Goal: Task Accomplishment & Management: Manage account settings

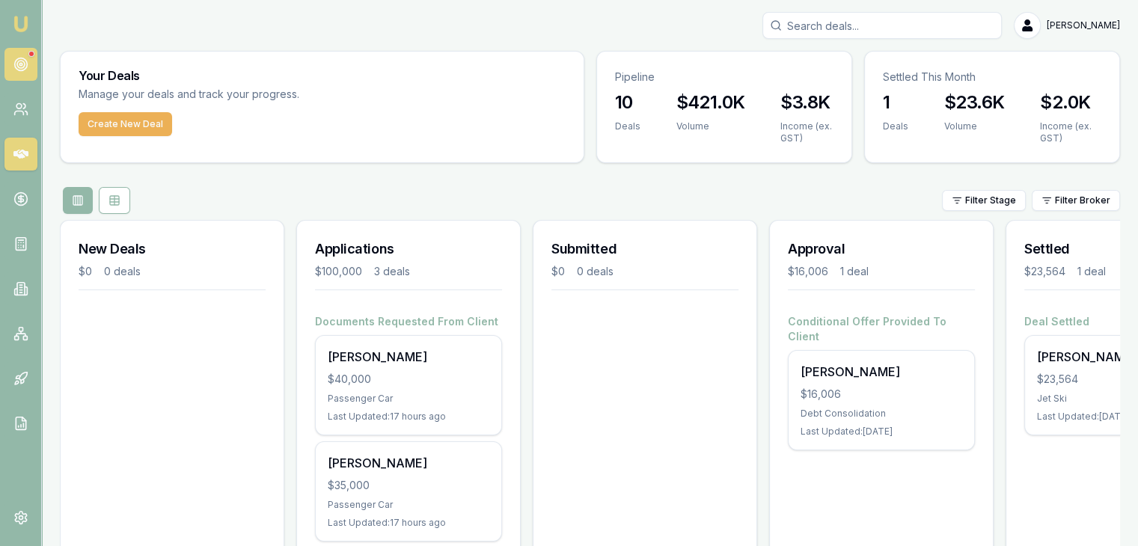
click at [18, 64] on icon at bounding box center [20, 64] width 15 height 15
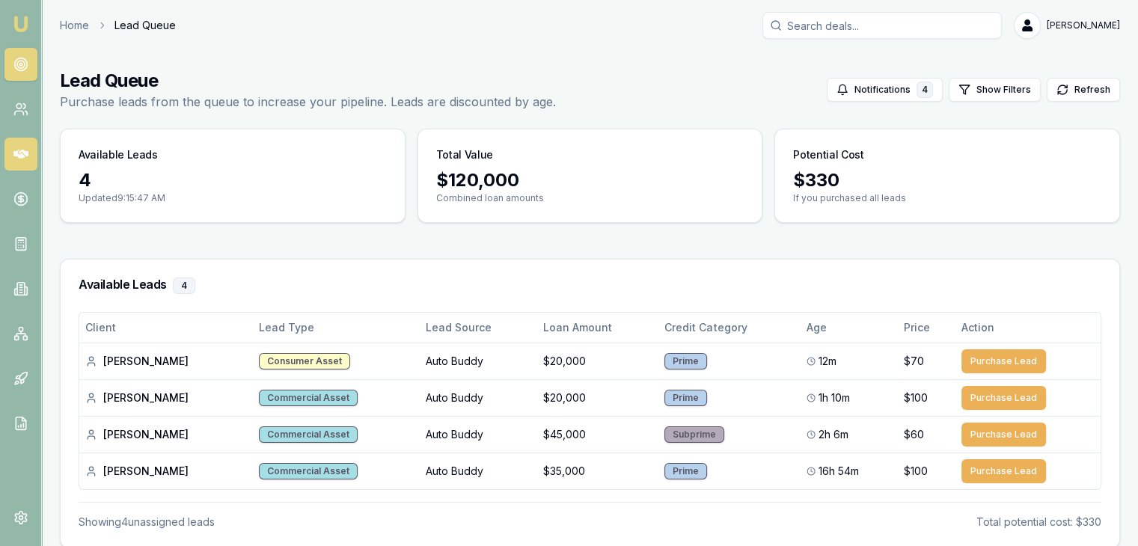
click at [20, 156] on icon at bounding box center [20, 154] width 15 height 9
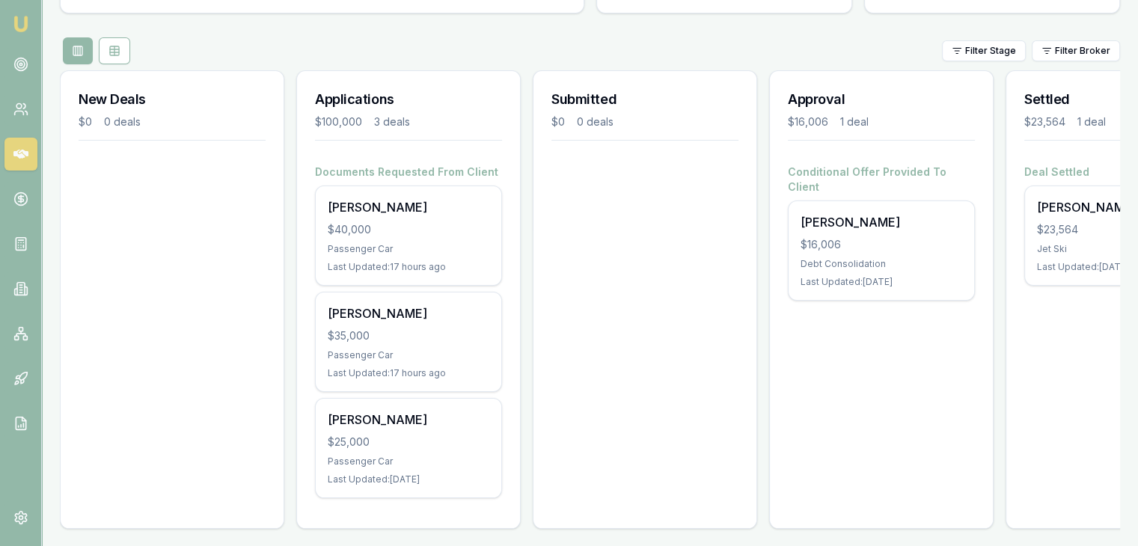
scroll to position [166, 0]
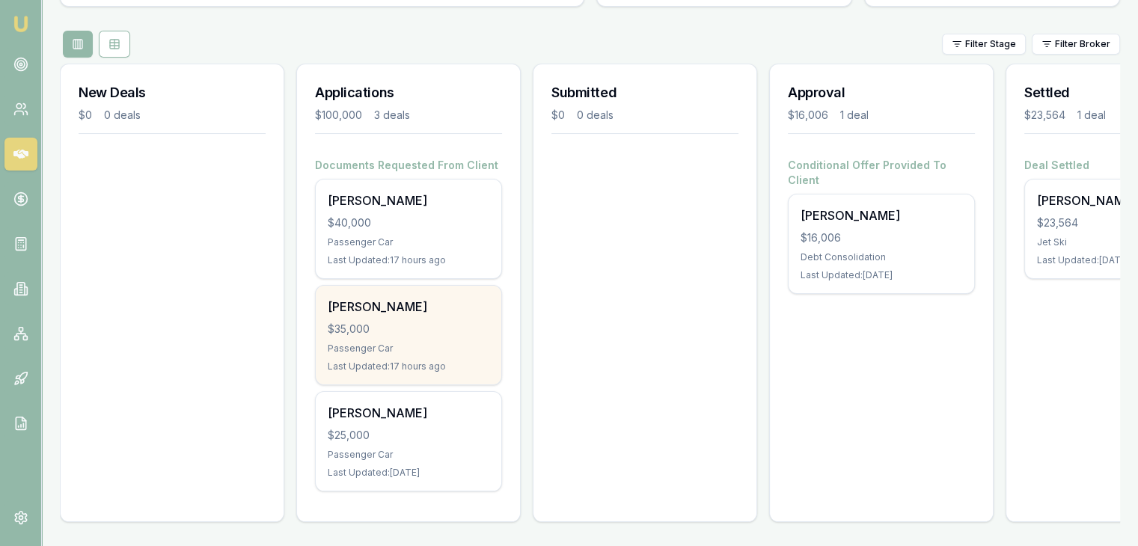
click at [379, 325] on div "$35,000" at bounding box center [409, 329] width 162 height 15
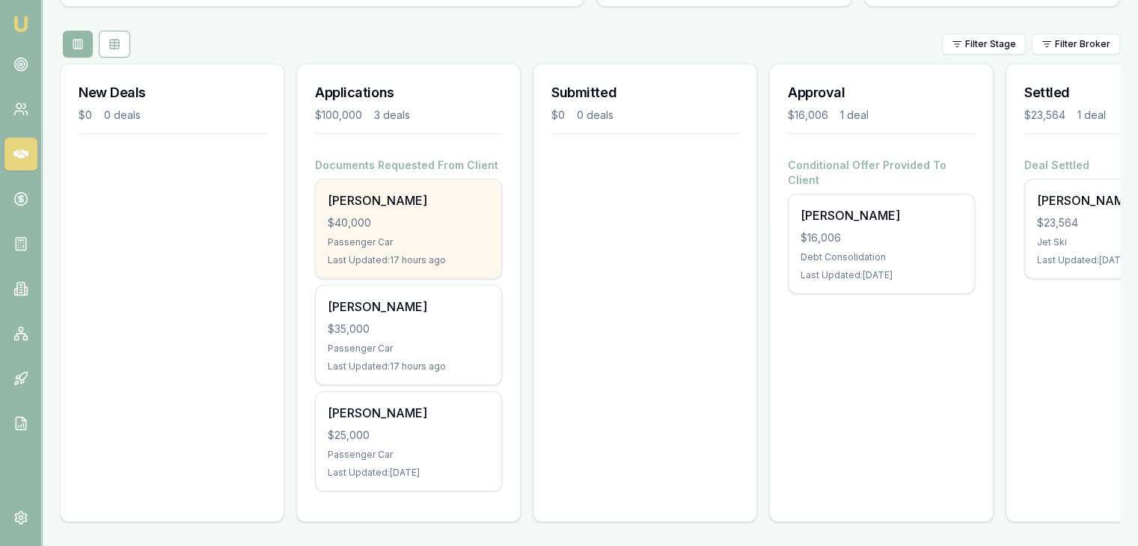
click at [410, 236] on div "Passenger Car" at bounding box center [409, 242] width 162 height 12
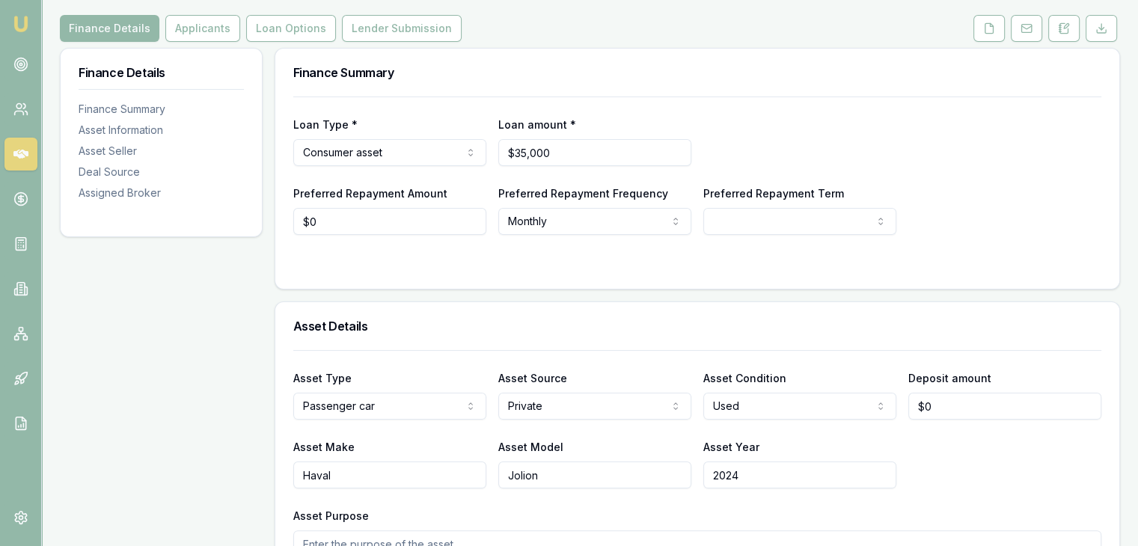
scroll to position [150, 0]
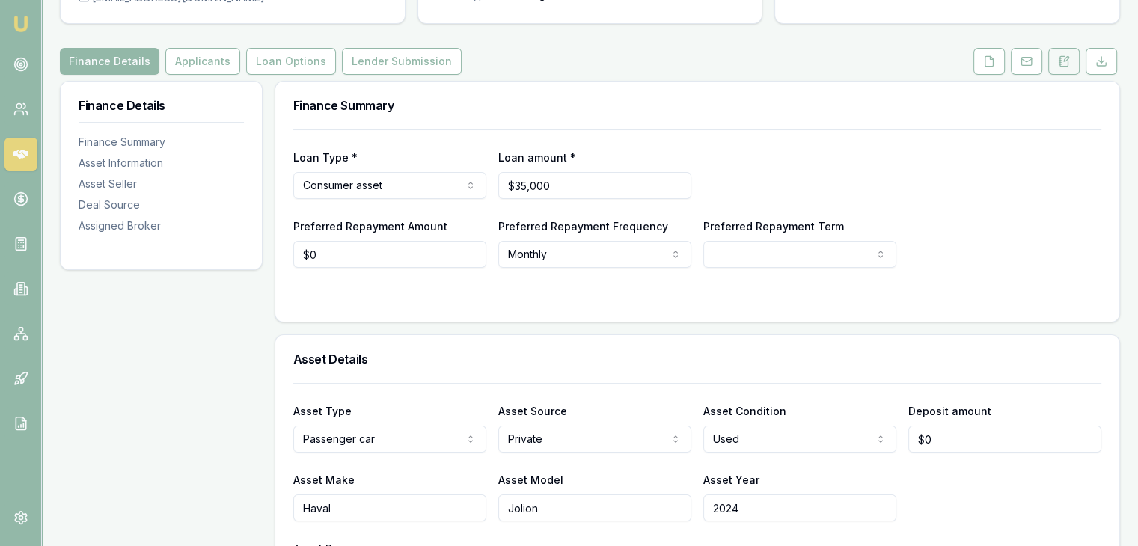
click at [1065, 64] on icon at bounding box center [1064, 61] width 12 height 12
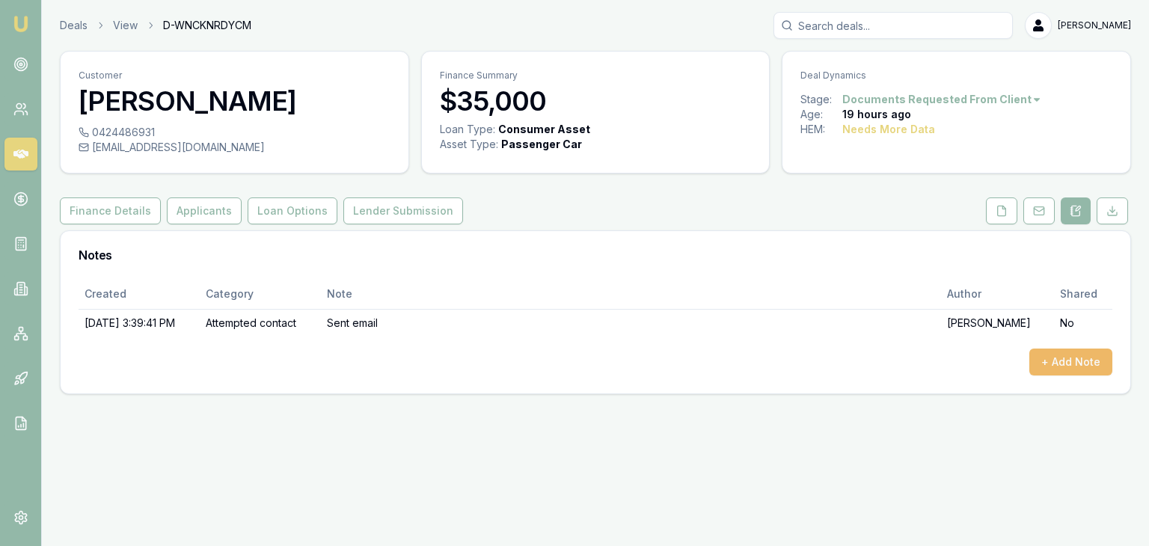
click at [1042, 363] on button "+ Add Note" at bounding box center [1070, 362] width 83 height 27
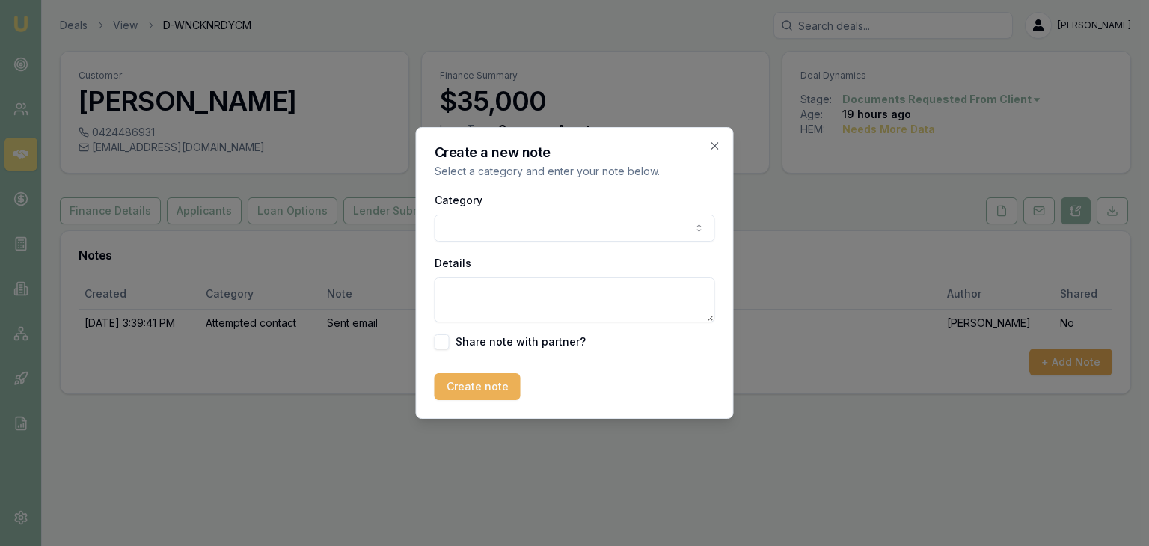
click at [484, 230] on body "Emu Broker Deals View D-WNCKNRDYCM Baron Ketterman Toggle Menu Customer Ermias …" at bounding box center [574, 273] width 1149 height 546
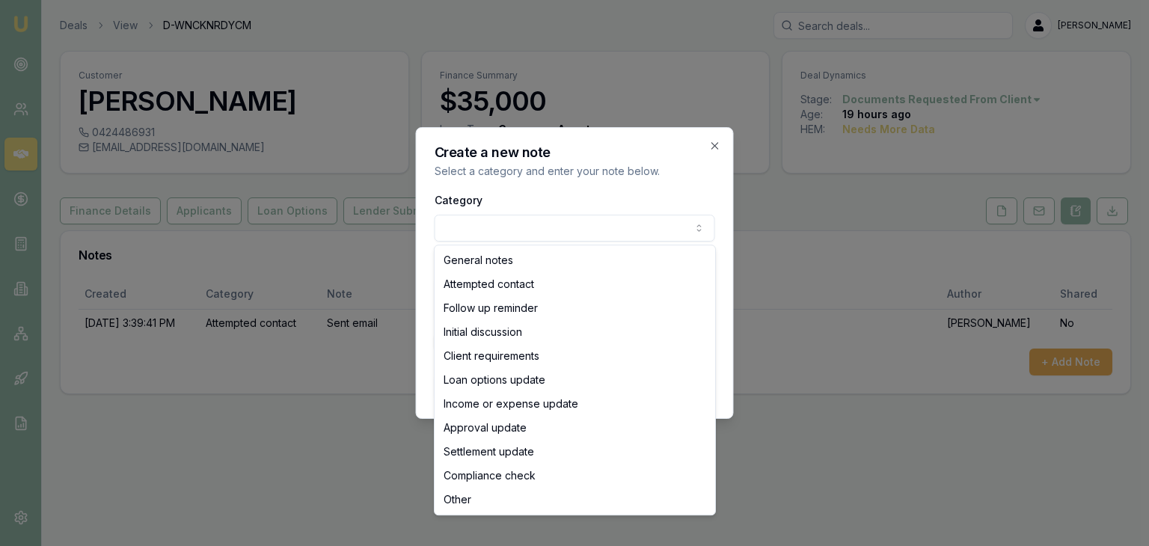
select select "ATTEMPTED_CONTACT"
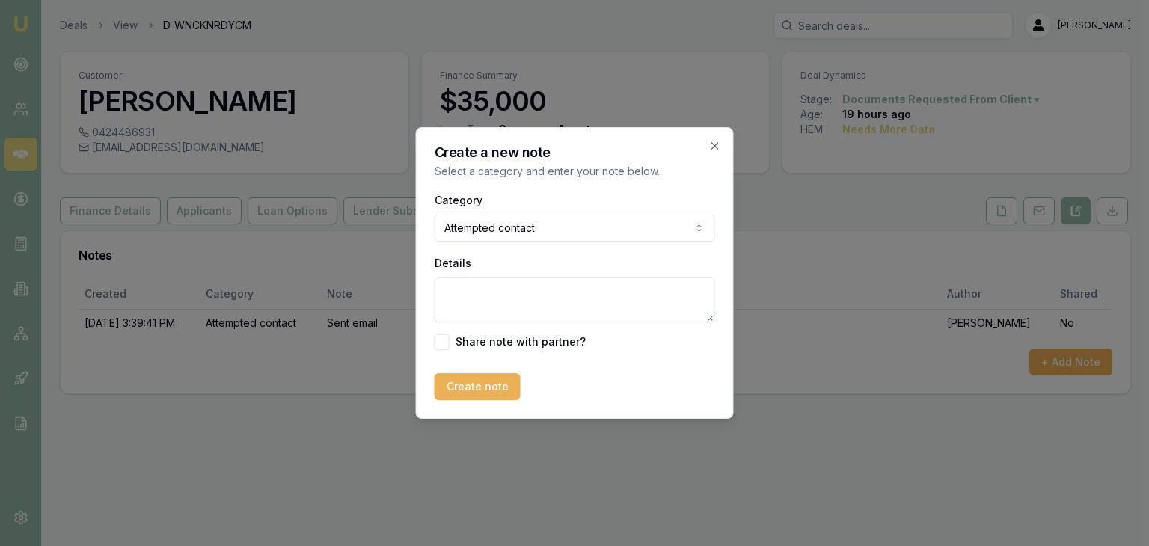
click at [459, 291] on textarea "Details" at bounding box center [575, 300] width 281 height 45
type textarea "Went to MB"
click at [467, 396] on button "Create note" at bounding box center [478, 386] width 86 height 27
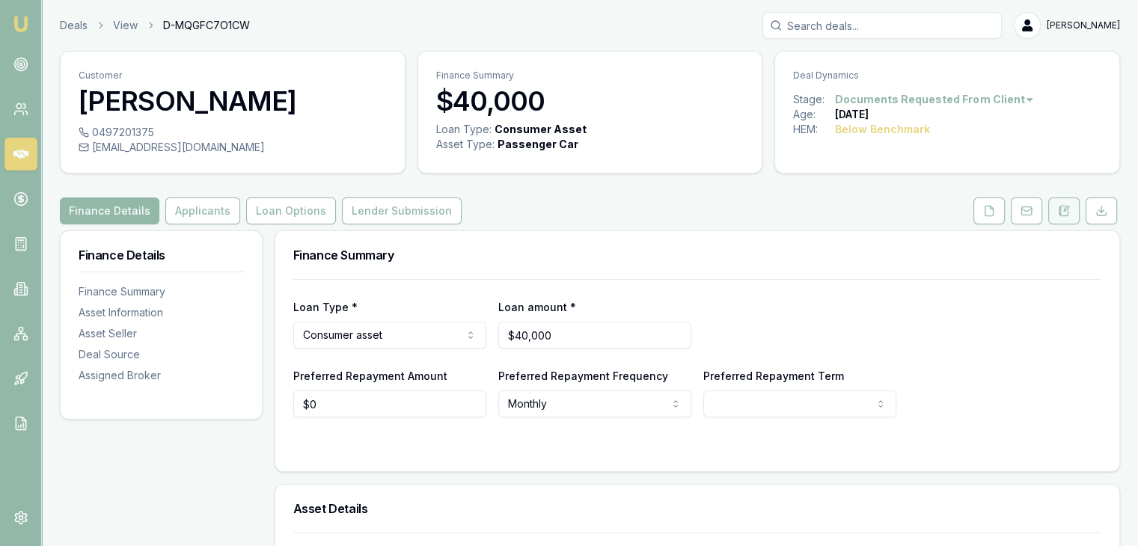
click at [1065, 210] on icon at bounding box center [1066, 208] width 4 height 4
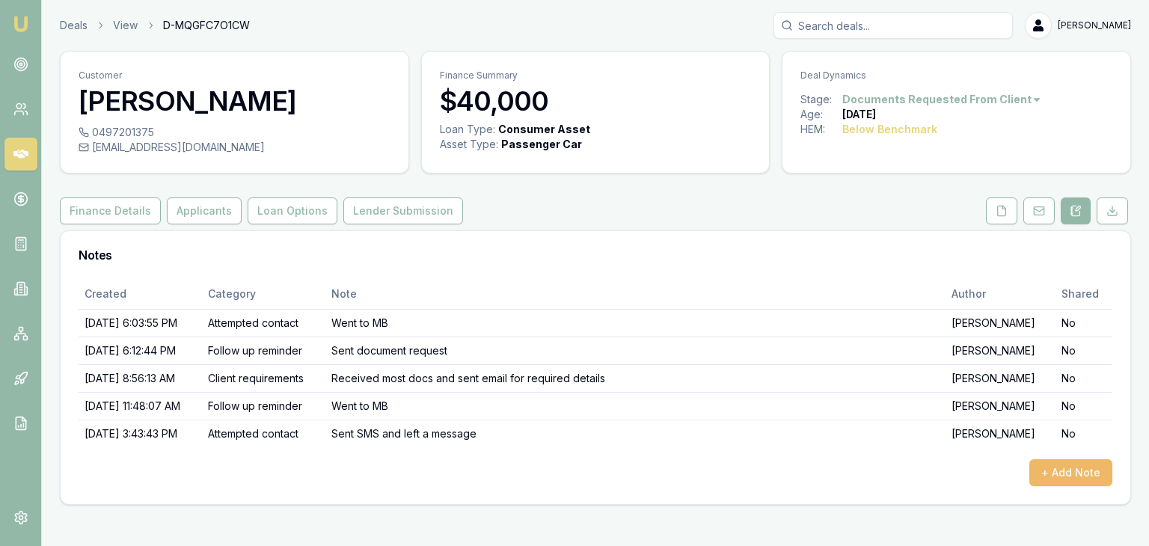
click at [1053, 473] on button "+ Add Note" at bounding box center [1070, 472] width 83 height 27
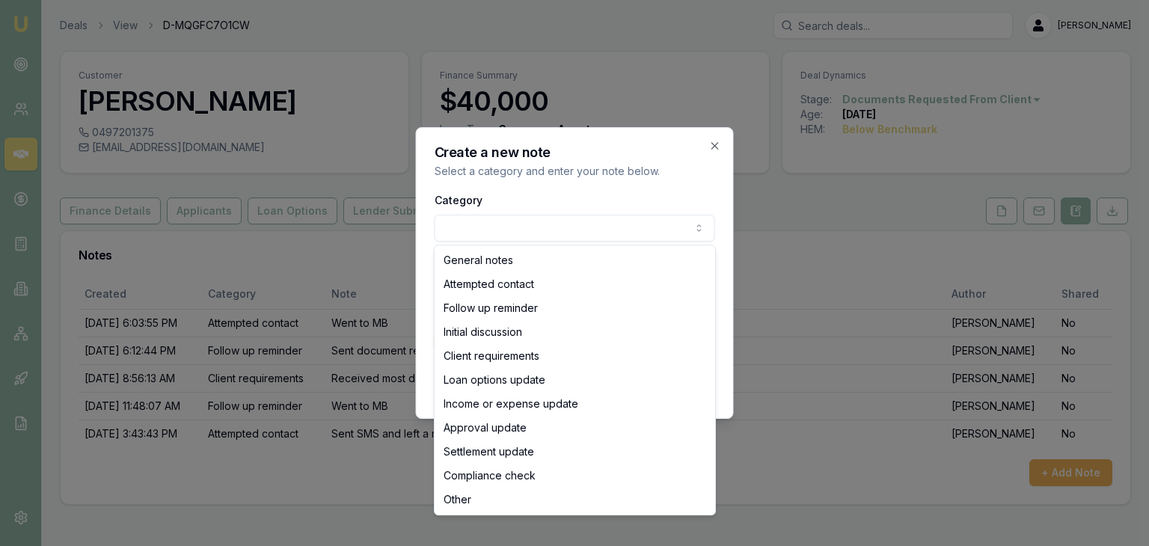
click at [524, 230] on body "Emu Broker Deals View D-MQGFC7O1CW [PERSON_NAME] Toggle Menu Customer [PERSON_N…" at bounding box center [574, 273] width 1149 height 546
select select "FOLLOW_UP_REMINDER"
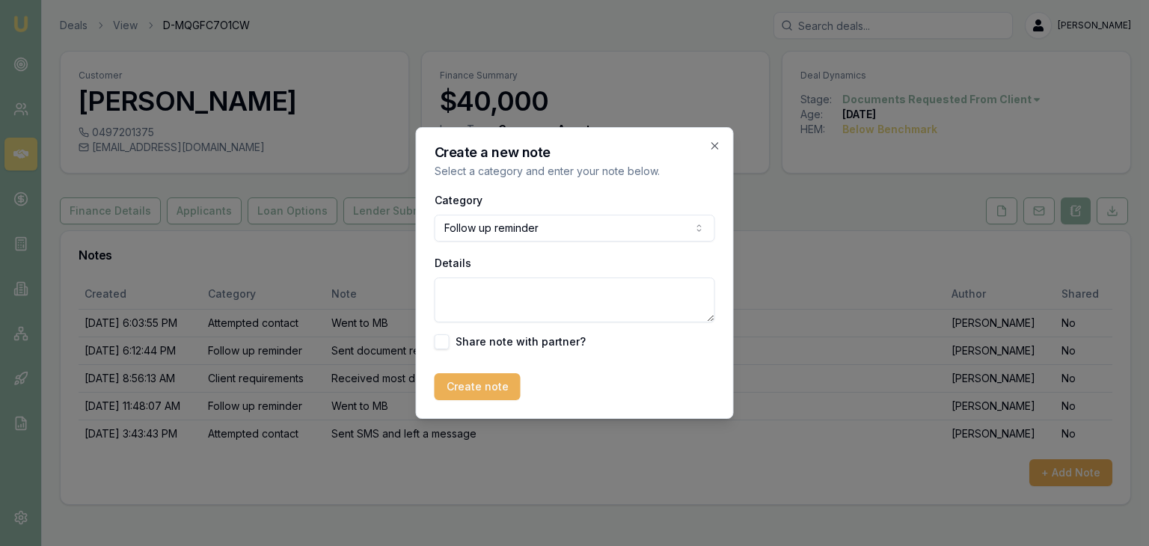
click at [470, 306] on textarea "Details" at bounding box center [575, 300] width 281 height 45
type textarea "Waiting on default payouts sent email to enquire"
click at [465, 390] on button "Create note" at bounding box center [478, 386] width 86 height 27
